Goal: Information Seeking & Learning: Understand process/instructions

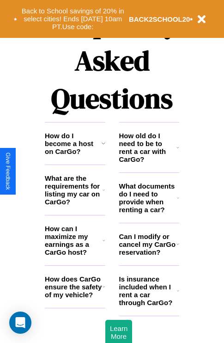
scroll to position [1120, 0]
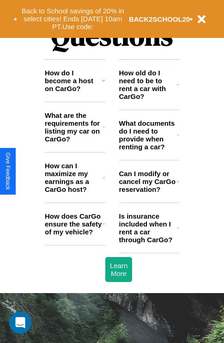
click at [178, 88] on icon at bounding box center [178, 84] width 3 height 7
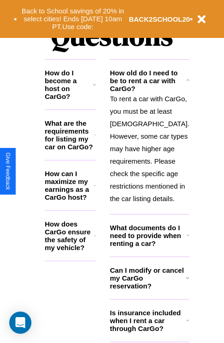
click at [96, 189] on icon at bounding box center [95, 185] width 2 height 7
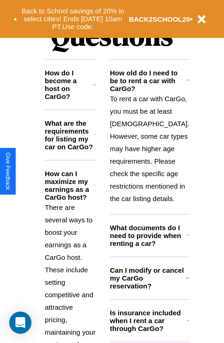
click at [75, 142] on h3 "What are the requirements for listing my car on CarGo?" at bounding box center [69, 134] width 49 height 31
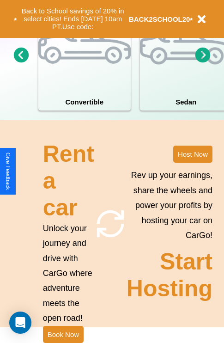
scroll to position [720, 0]
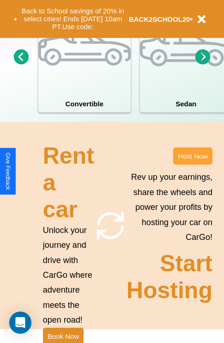
click at [193, 165] on button "Host Now" at bounding box center [192, 155] width 39 height 17
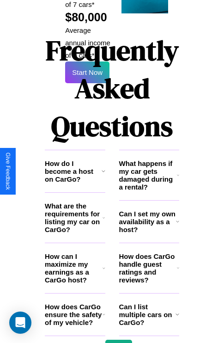
scroll to position [1505, 0]
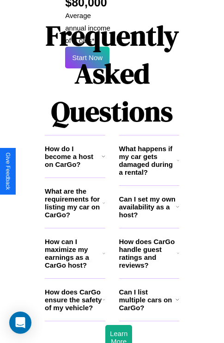
click at [149, 238] on h3 "How does CarGo handle guest ratings and reviews?" at bounding box center [148, 253] width 58 height 31
click at [75, 187] on h3 "What are the requirements for listing my car on CarGo?" at bounding box center [74, 202] width 58 height 31
click at [178, 250] on icon at bounding box center [178, 253] width 2 height 7
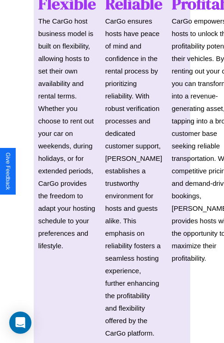
scroll to position [1361, 0]
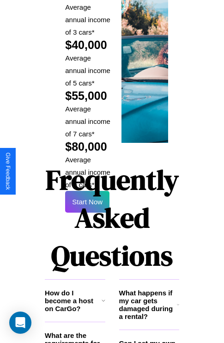
click at [87, 171] on h1 "Frequently Asked Questions" at bounding box center [112, 217] width 135 height 123
